Goal: Find specific page/section: Find specific page/section

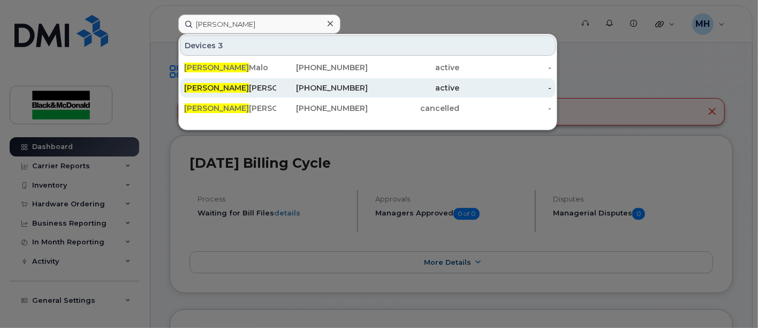
type input "[PERSON_NAME]"
click at [226, 84] on div "[PERSON_NAME]" at bounding box center [230, 87] width 92 height 11
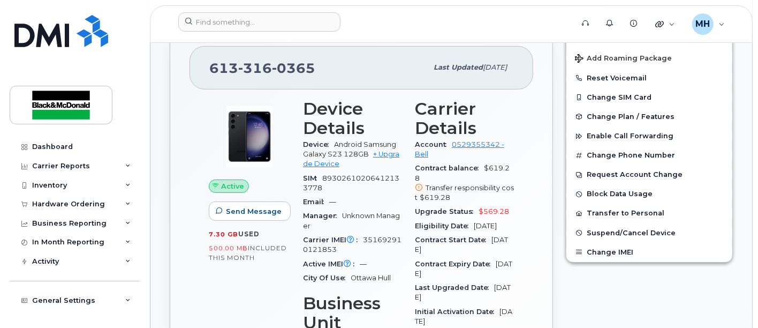
scroll to position [243, 0]
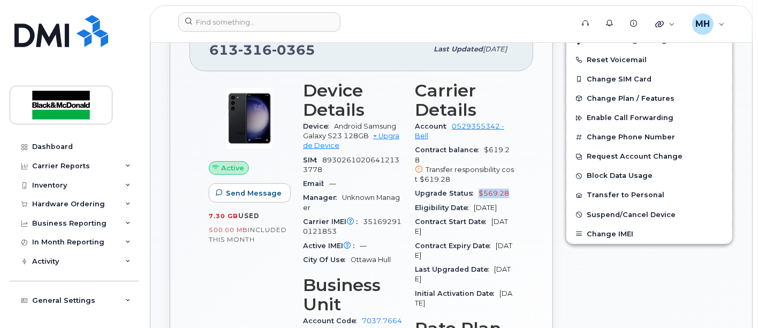
drag, startPoint x: 509, startPoint y: 178, endPoint x: 477, endPoint y: 184, distance: 32.6
click at [477, 186] on div "Upgrade Status $569.28" at bounding box center [464, 193] width 99 height 14
copy span "$569.28"
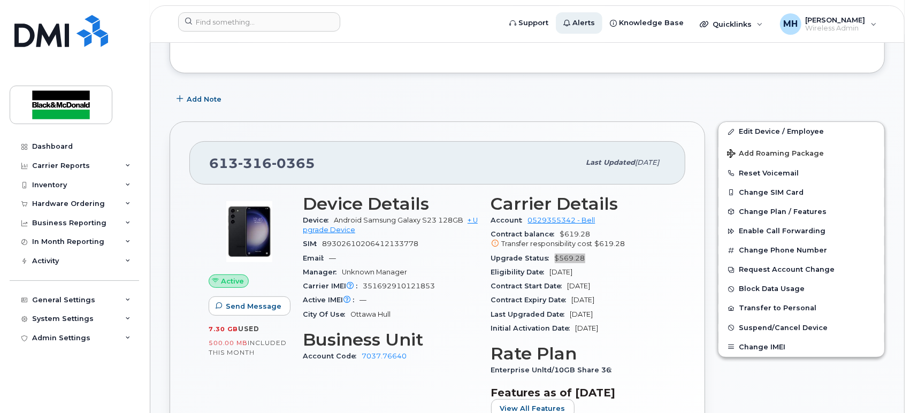
scroll to position [124, 0]
